Goal: Transaction & Acquisition: Purchase product/service

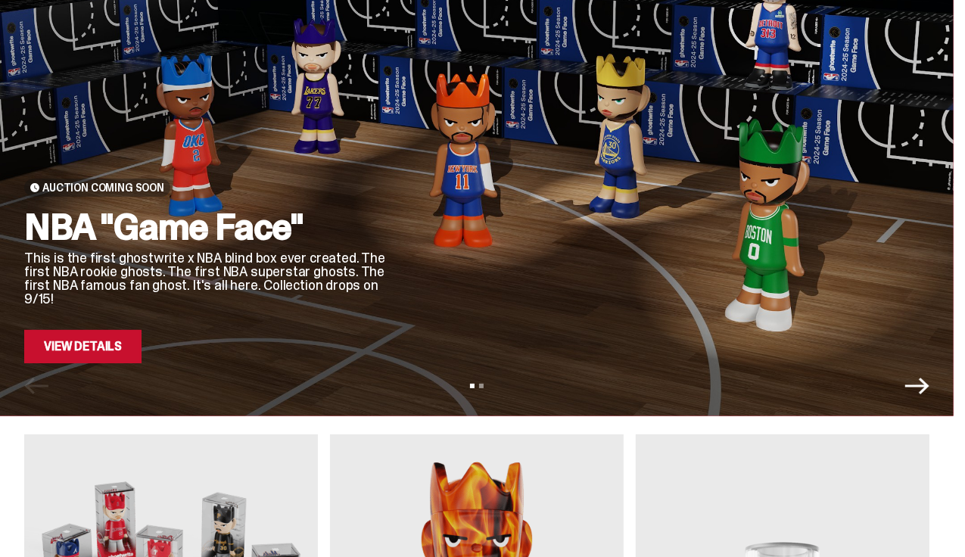
scroll to position [128, 0]
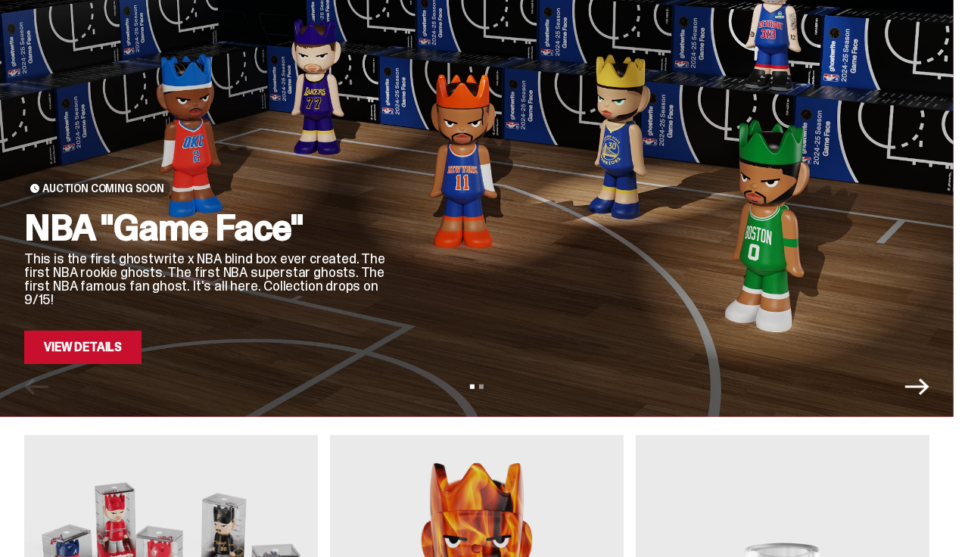
click at [912, 393] on icon "Next" at bounding box center [918, 387] width 24 height 17
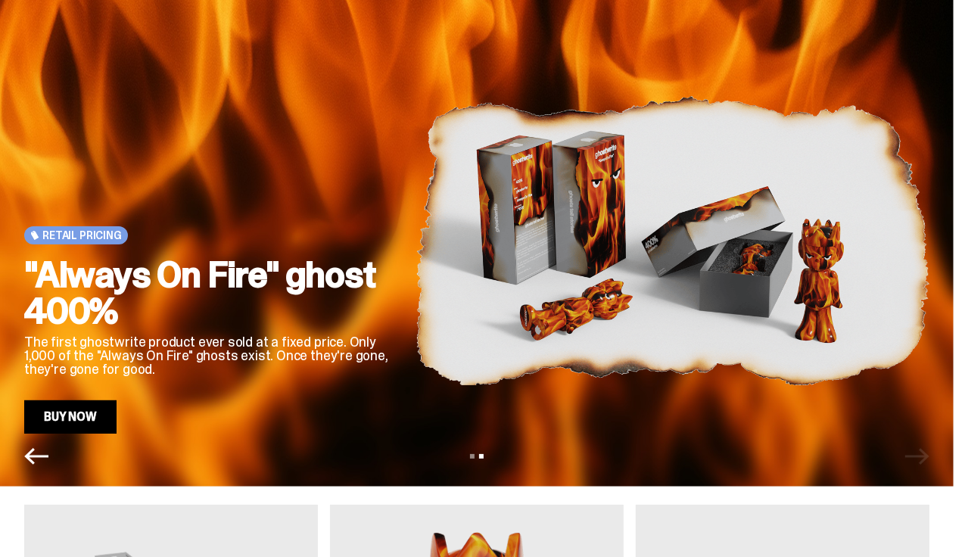
scroll to position [0, 0]
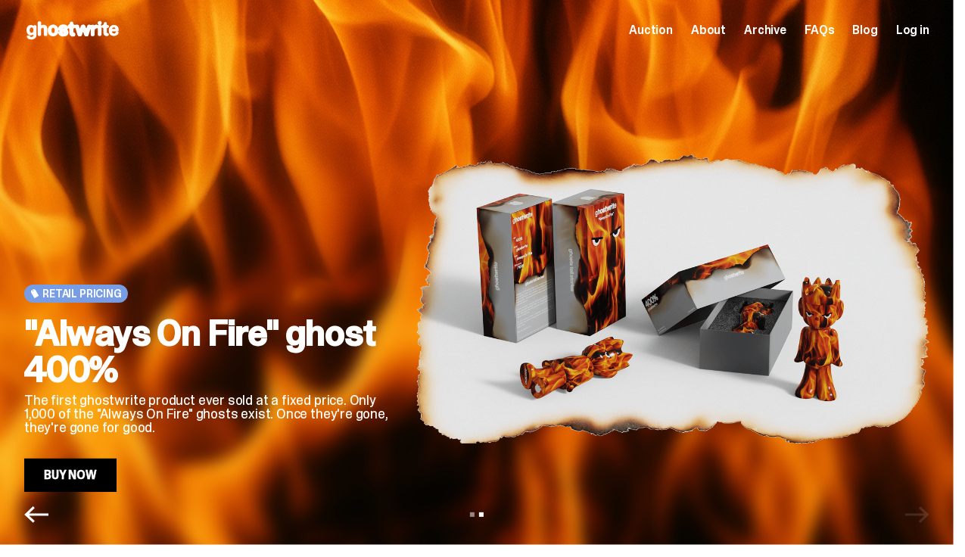
click at [896, 36] on span "Log in" at bounding box center [912, 30] width 33 height 12
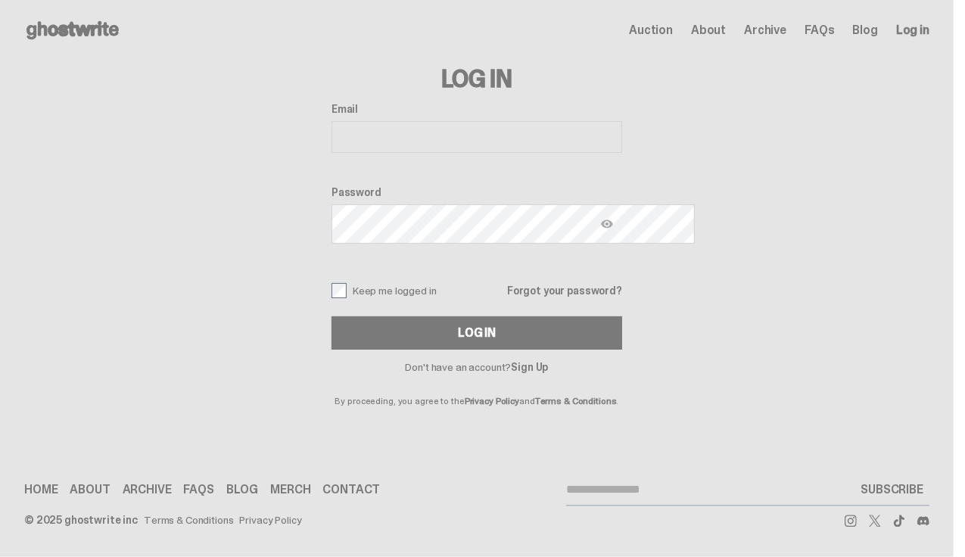
type input "**********"
click at [360, 350] on button "Log In" at bounding box center [477, 332] width 291 height 33
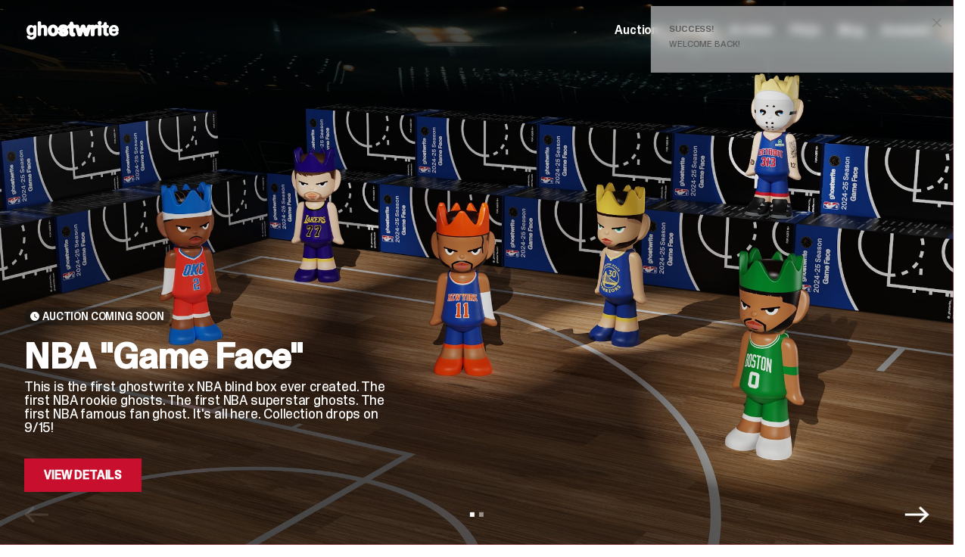
click at [915, 514] on icon "Next" at bounding box center [918, 515] width 24 height 24
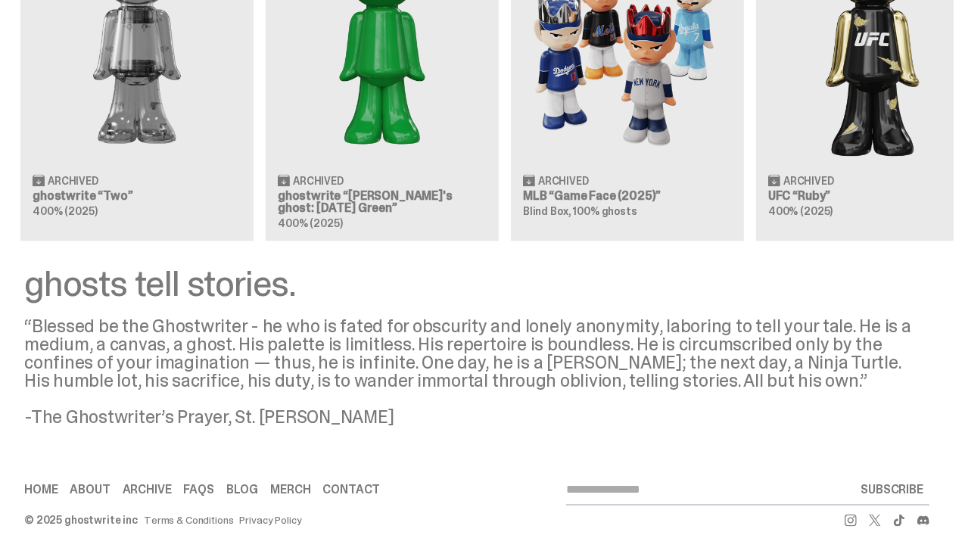
scroll to position [1783, 0]
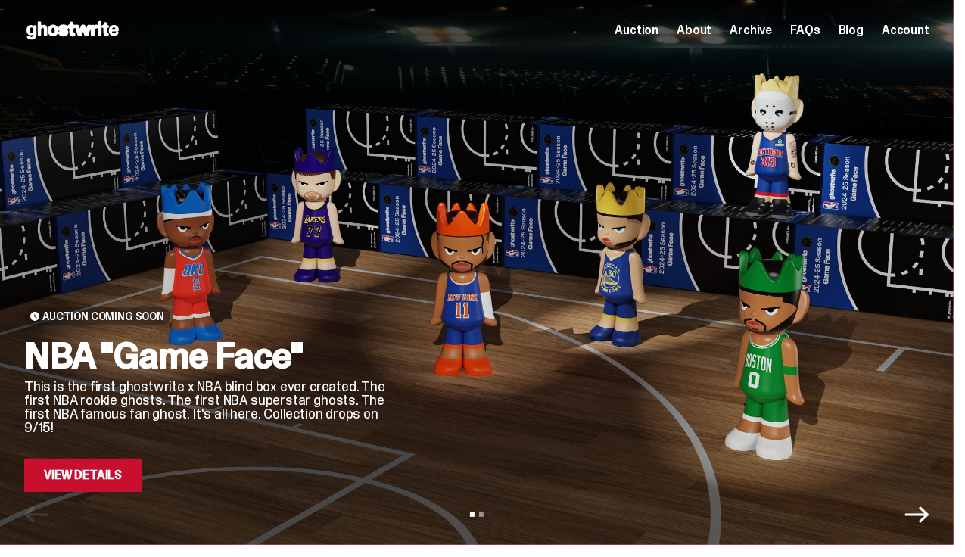
click at [117, 472] on link "View Details" at bounding box center [82, 475] width 117 height 33
